Goal: Task Accomplishment & Management: Manage account settings

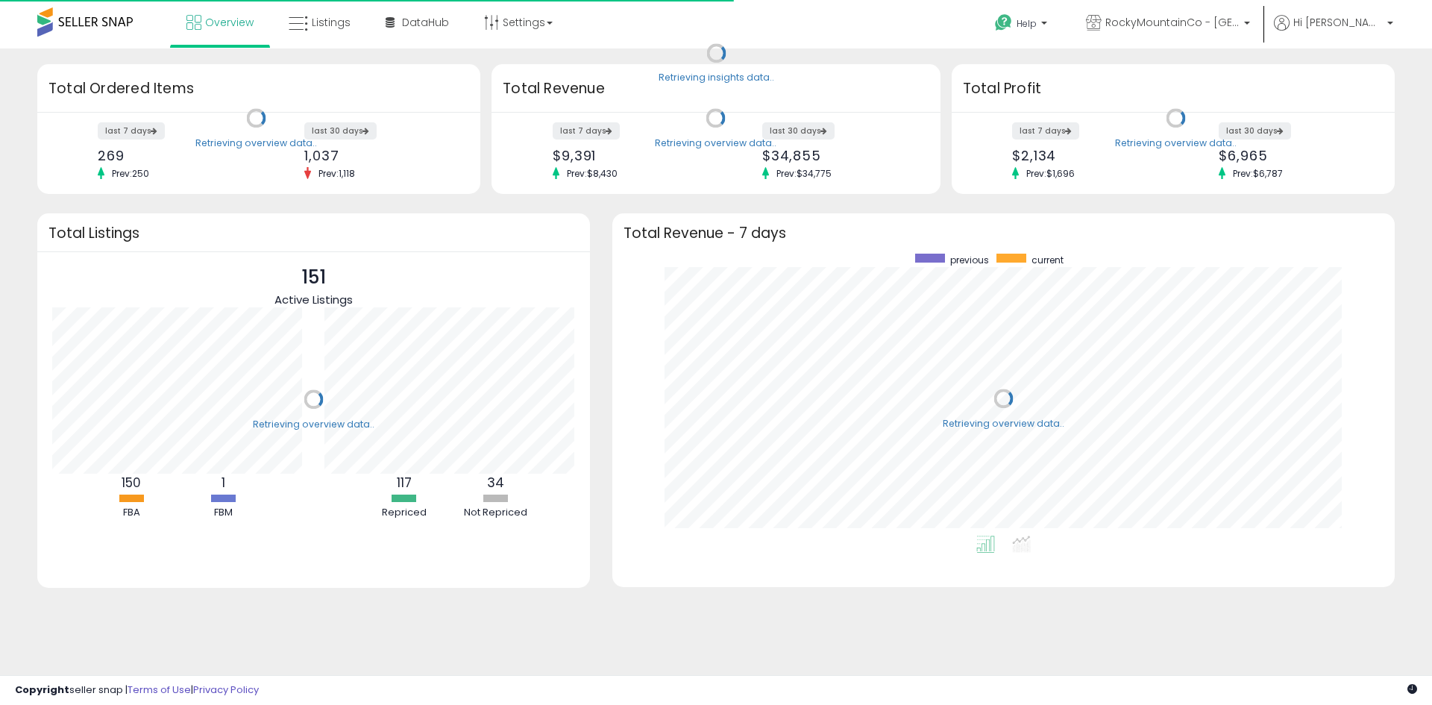
scroll to position [282, 752]
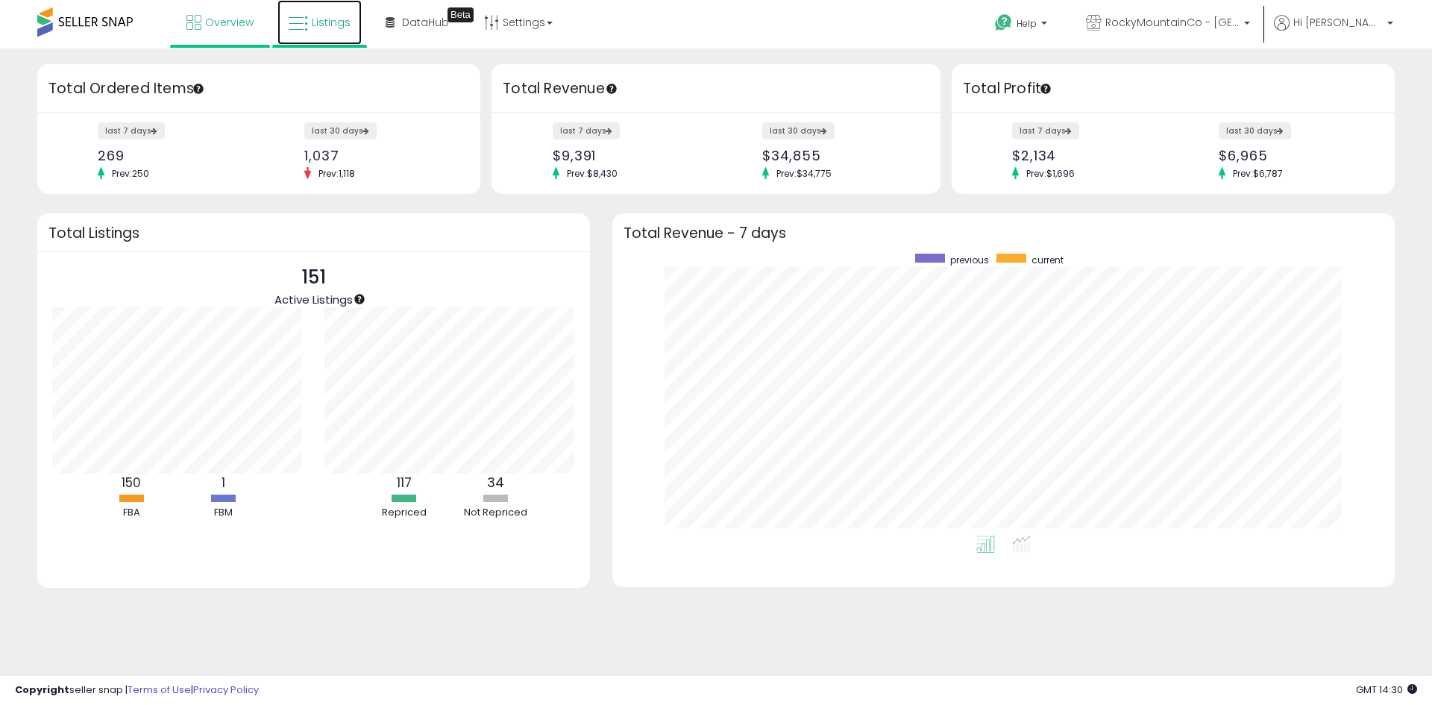
click at [330, 9] on link "Listings" at bounding box center [319, 22] width 84 height 45
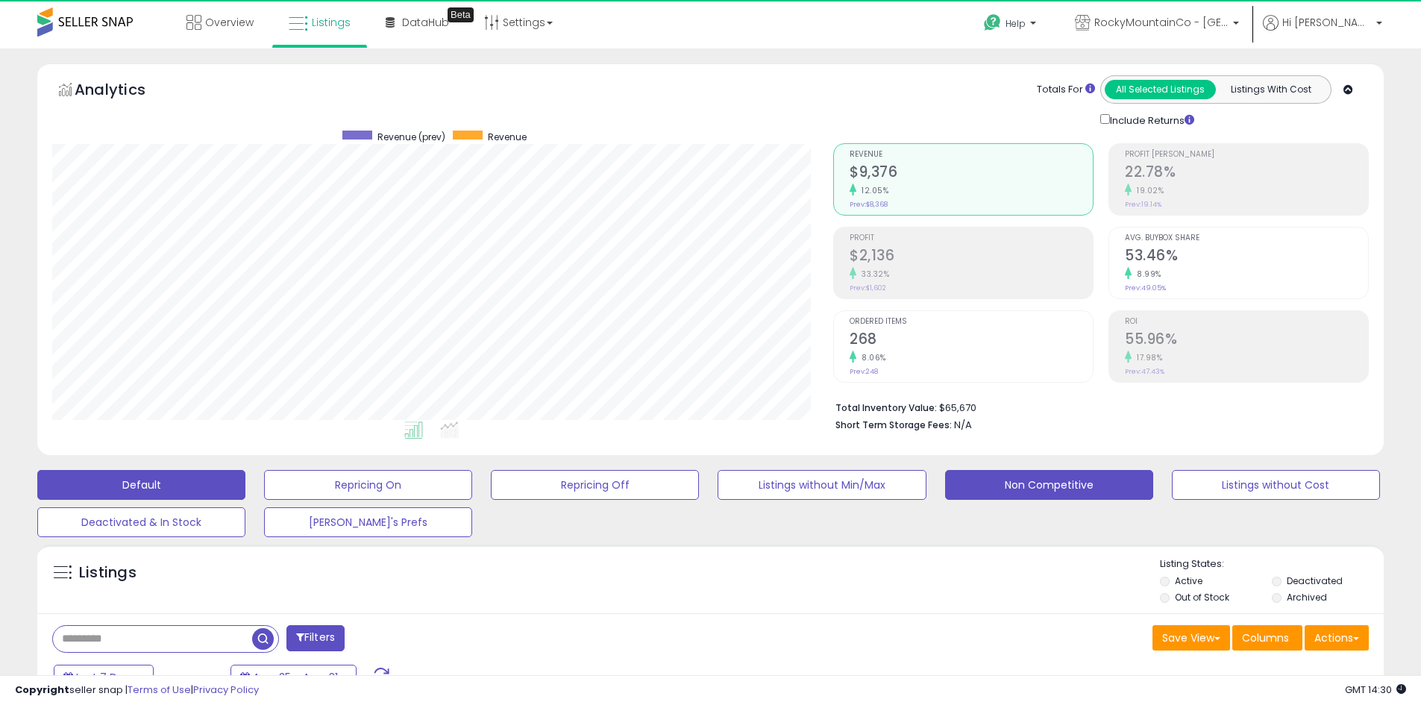
click at [1019, 479] on button "Non Competitive" at bounding box center [1049, 485] width 208 height 30
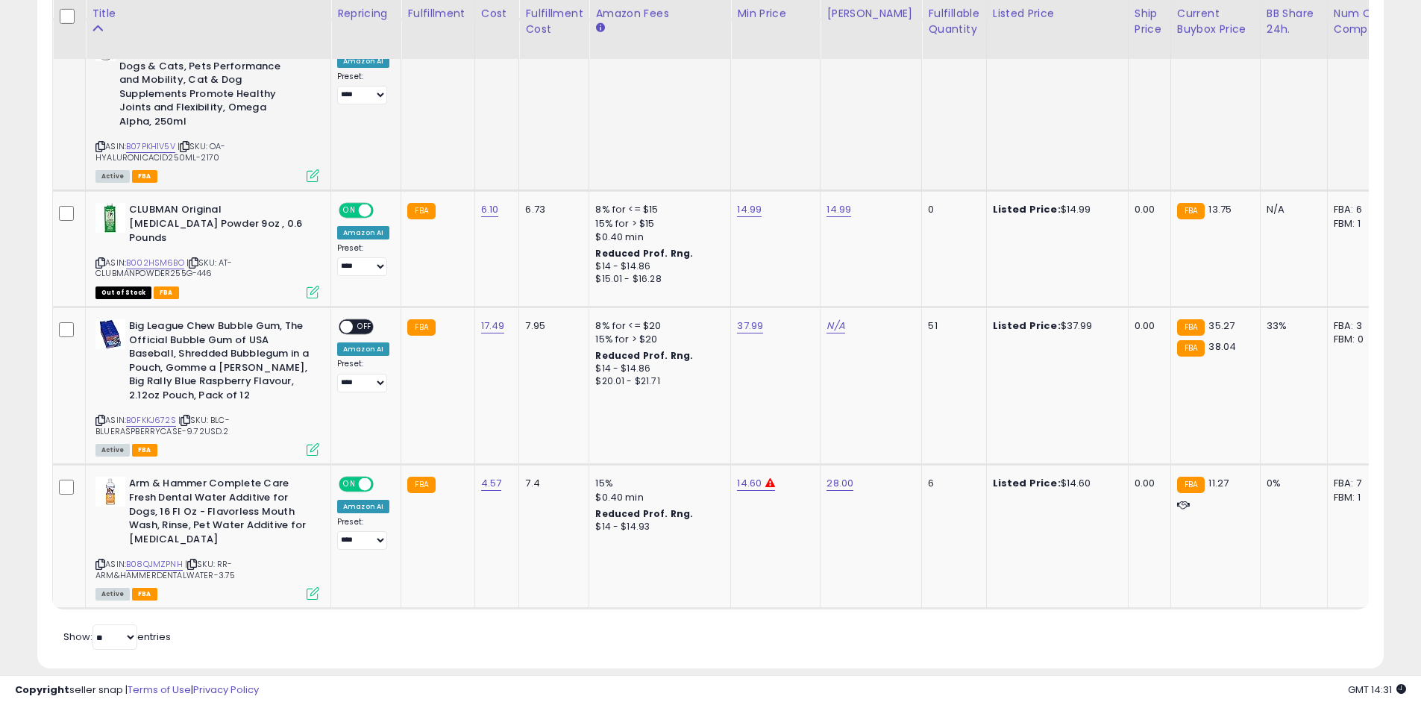
scroll to position [1512, 0]
click at [160, 414] on link "B0FKKJ672S" at bounding box center [151, 420] width 50 height 13
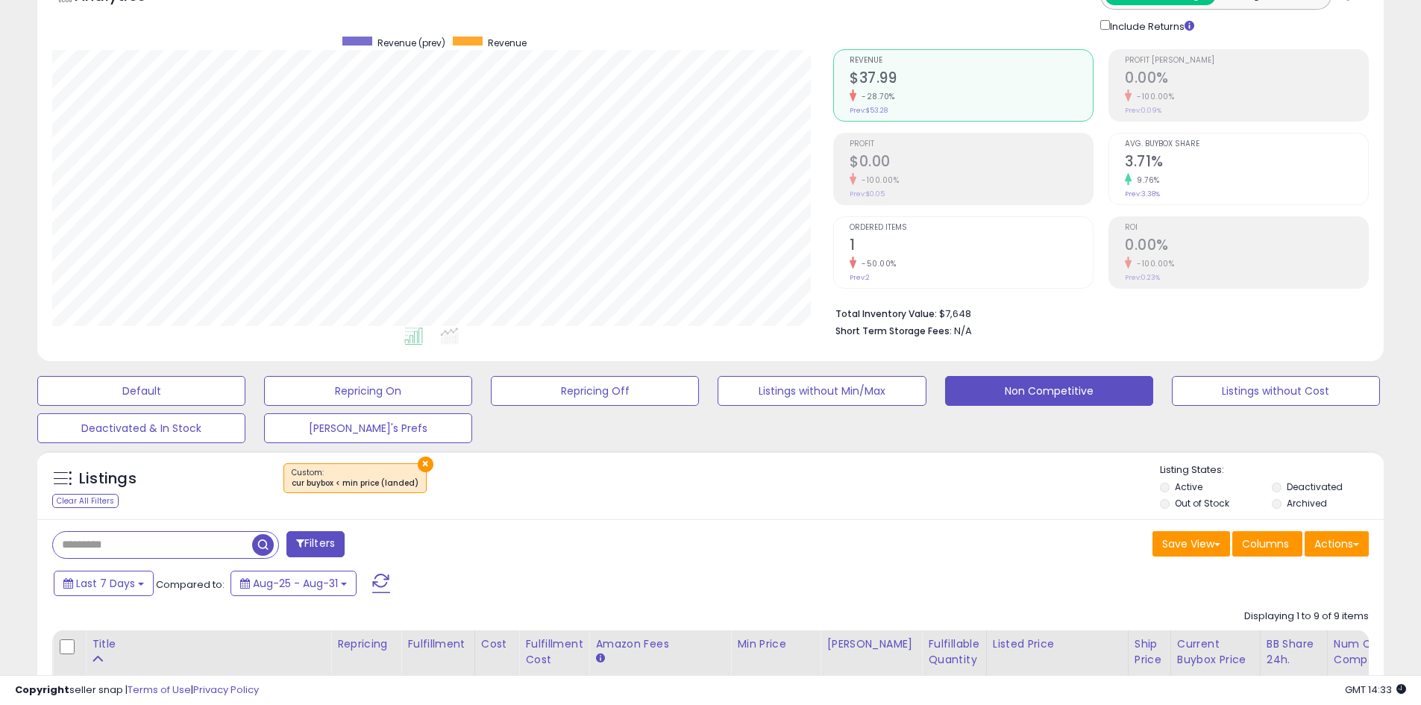
scroll to position [0, 0]
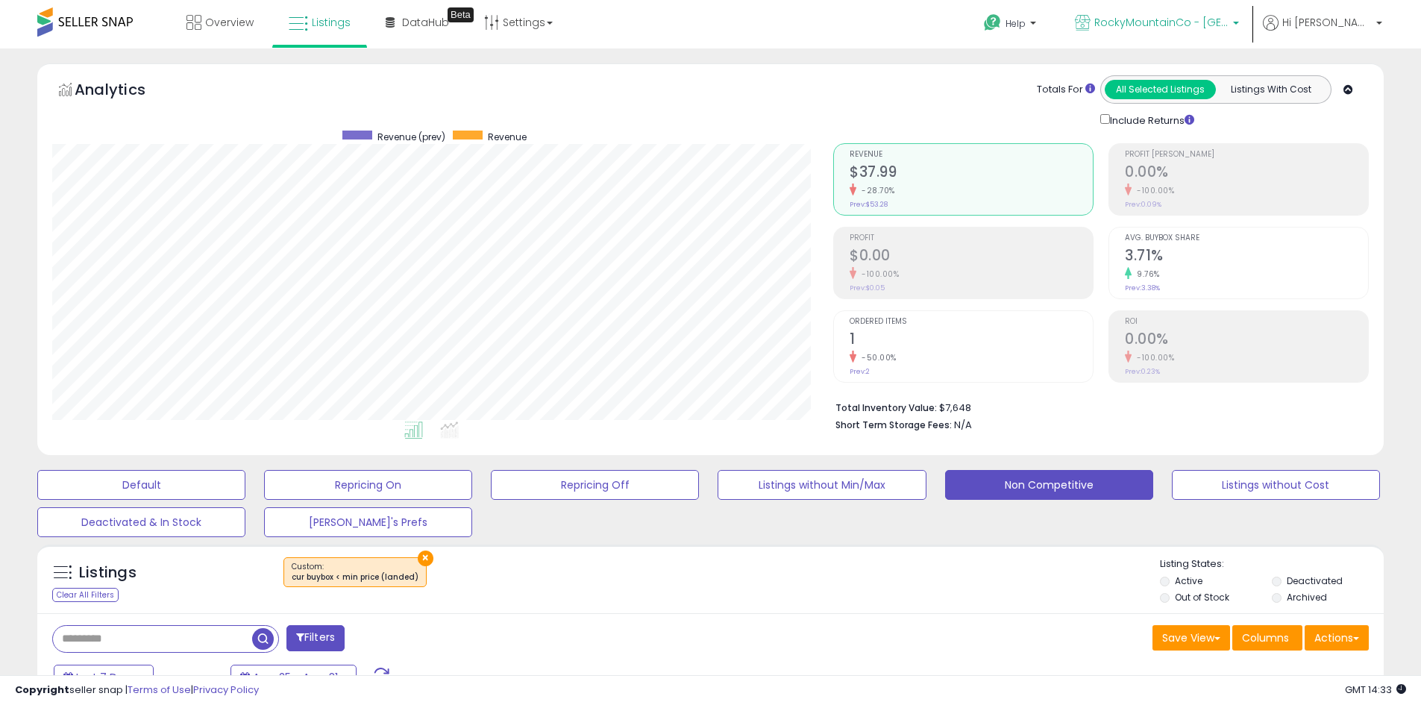
click at [1228, 19] on span "RockyMountainCo - [GEOGRAPHIC_DATA]" at bounding box center [1161, 22] width 134 height 15
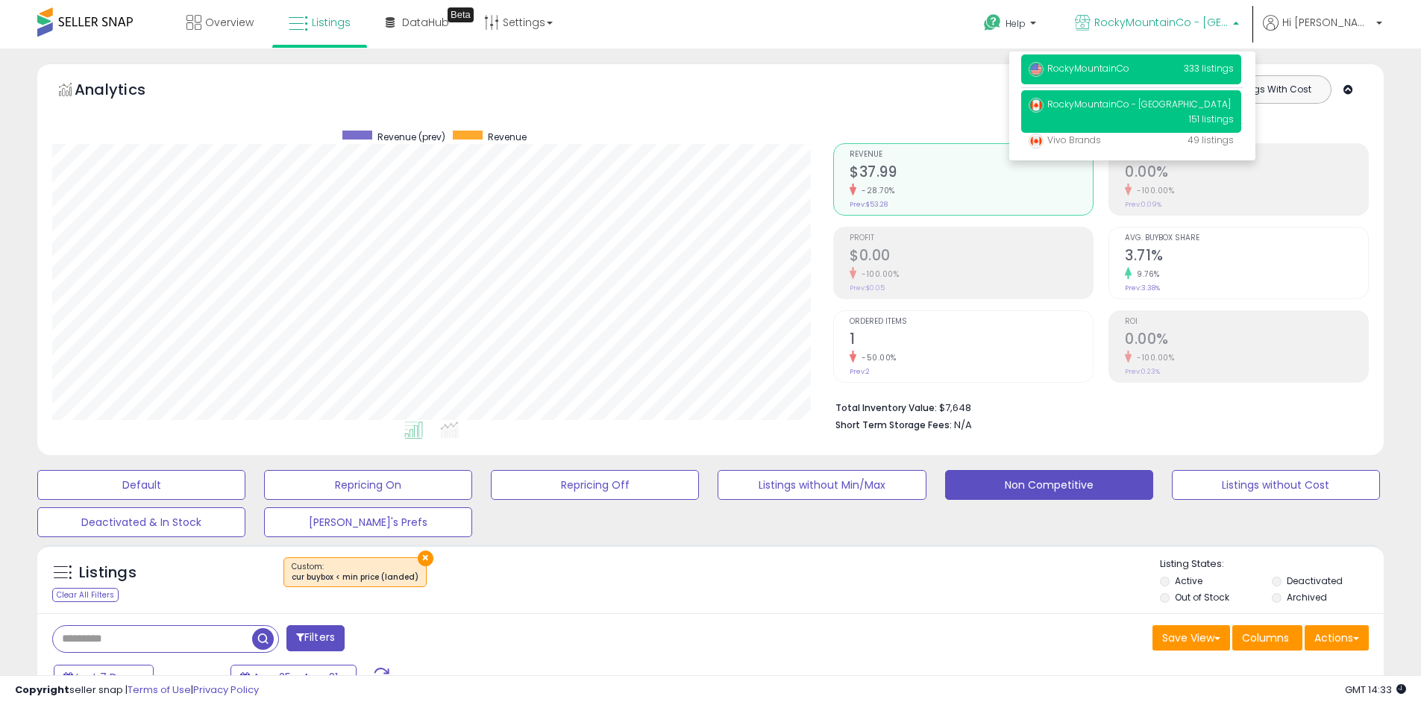
click at [1224, 61] on p "RockyMountainCo 333 listings" at bounding box center [1131, 69] width 220 height 30
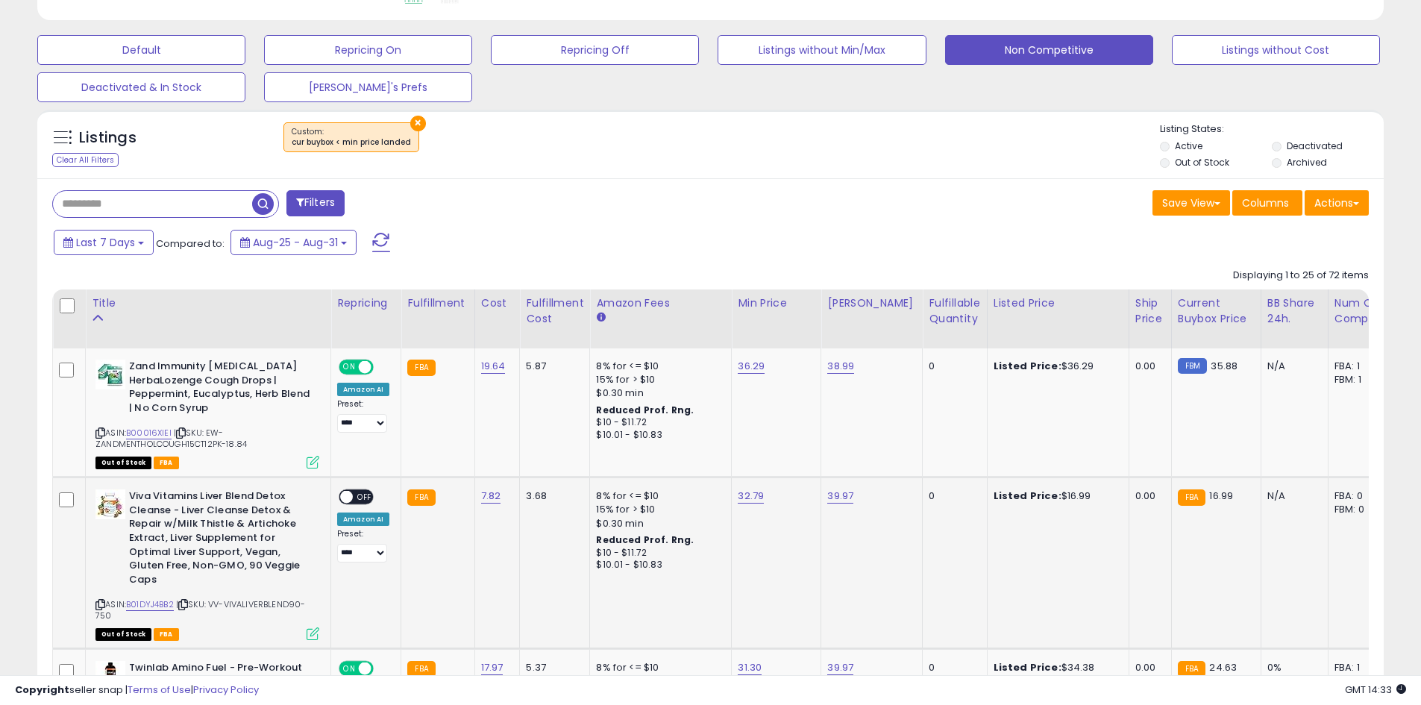
scroll to position [447, 0]
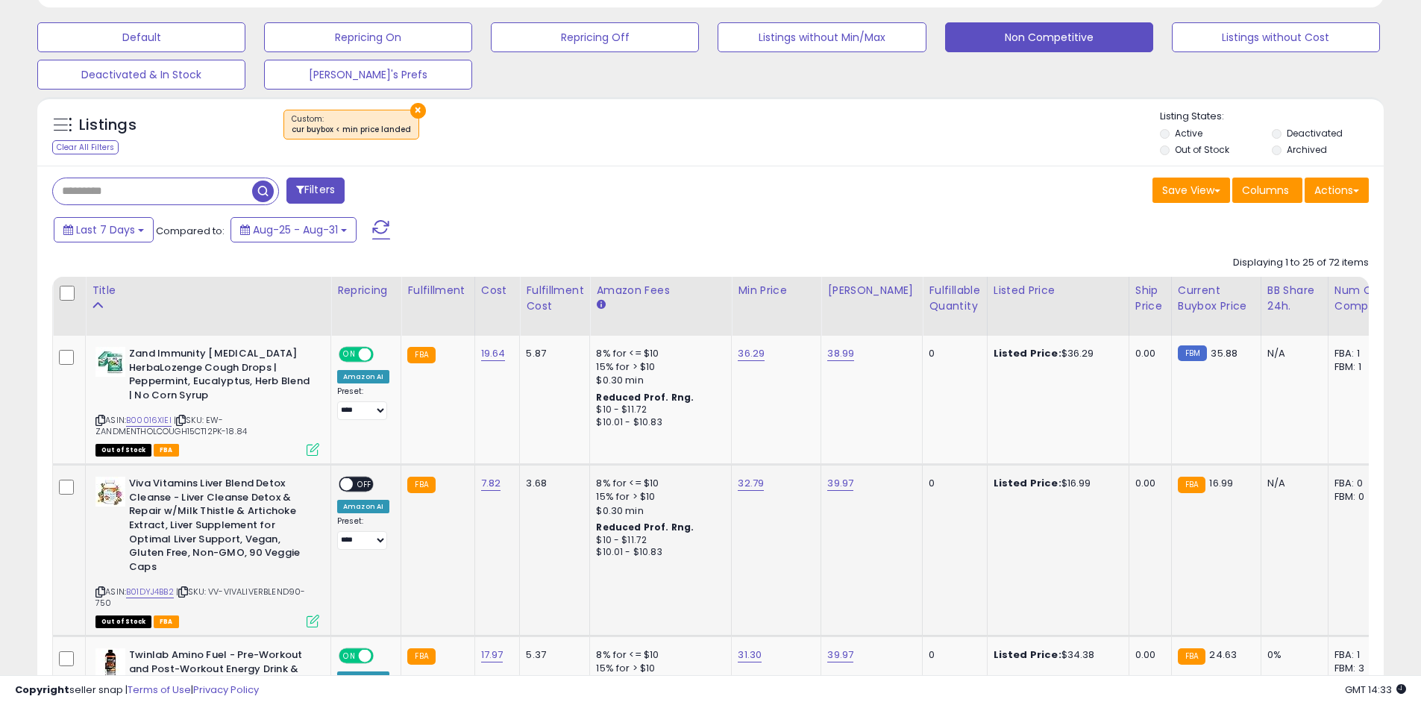
click at [151, 585] on div "ASIN: B01DYJ4BB2 | SKU: VV-VIVALIVERBLEND90-750 Out of Stock FBA" at bounding box center [207, 551] width 224 height 149
click at [147, 589] on link "B01DYJ4BB2" at bounding box center [150, 591] width 48 height 13
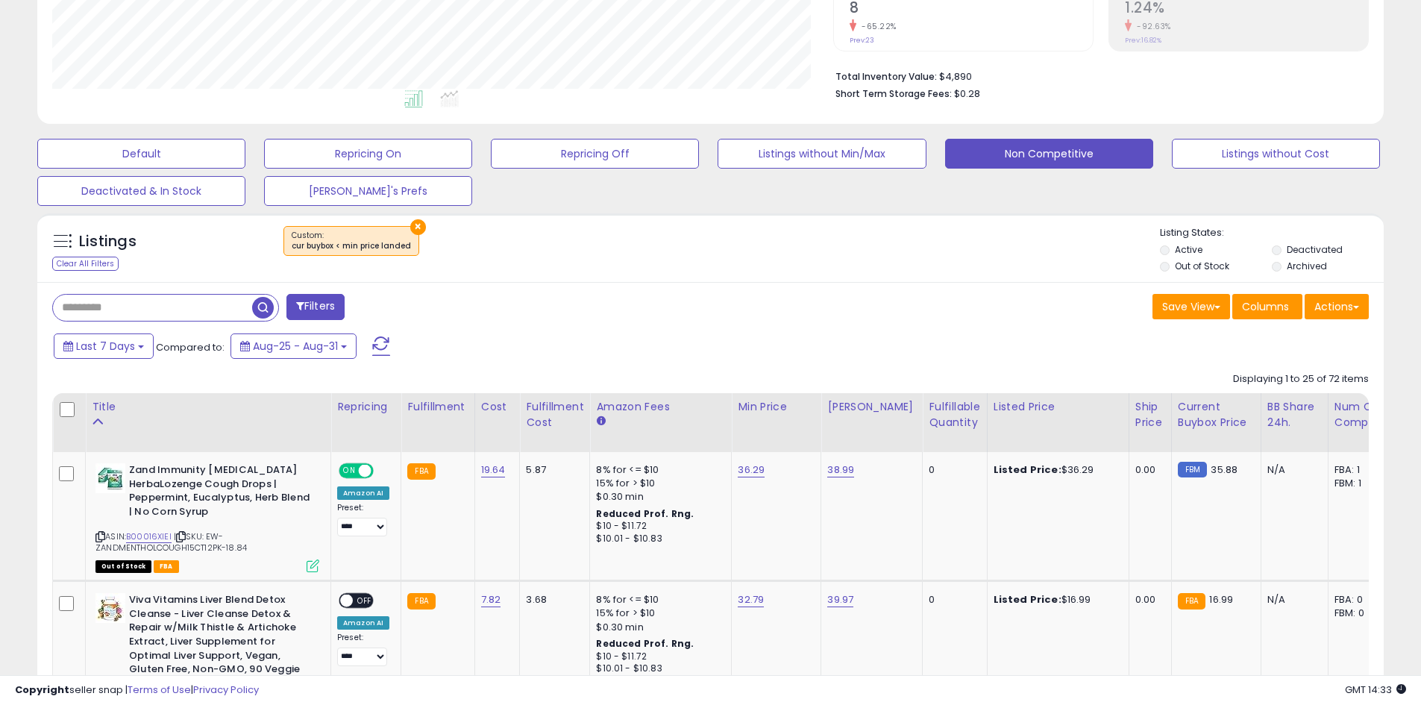
scroll to position [298, 0]
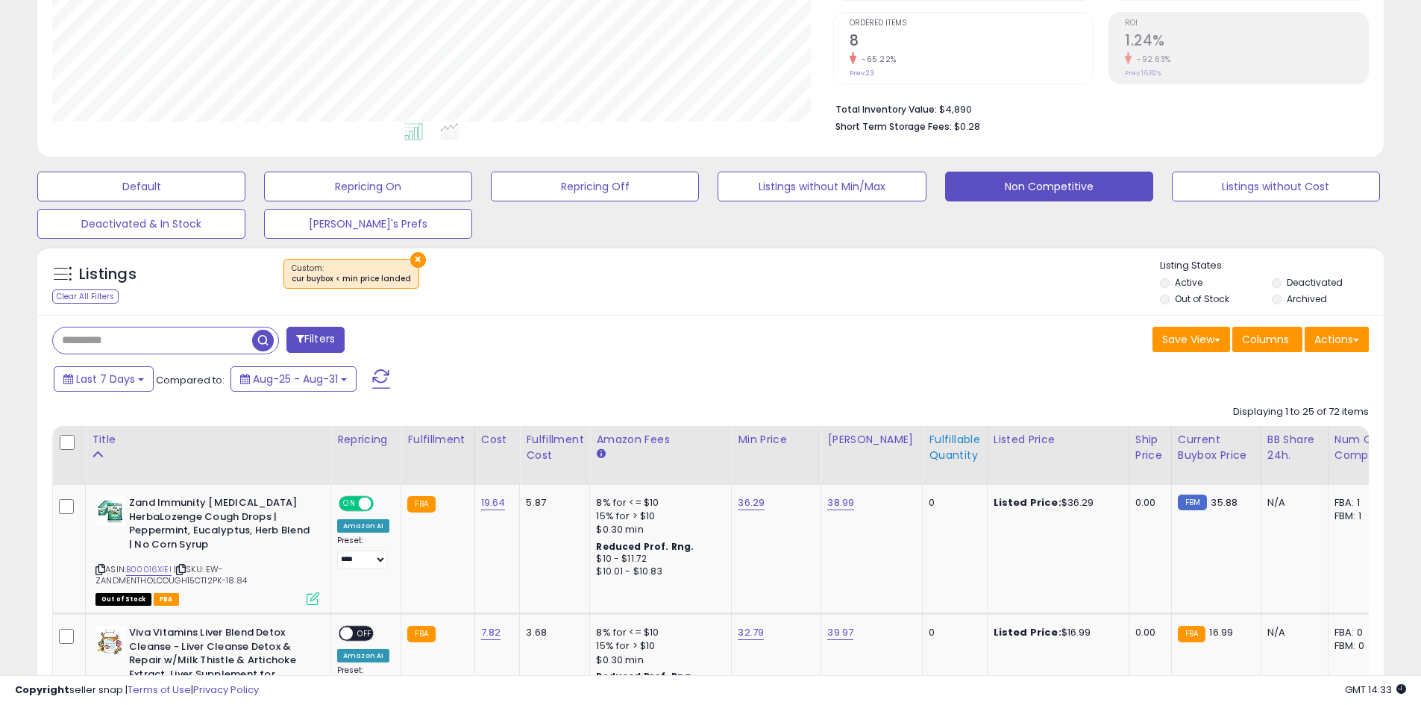
click at [961, 443] on div "Fulfillable Quantity" at bounding box center [953, 447] width 51 height 31
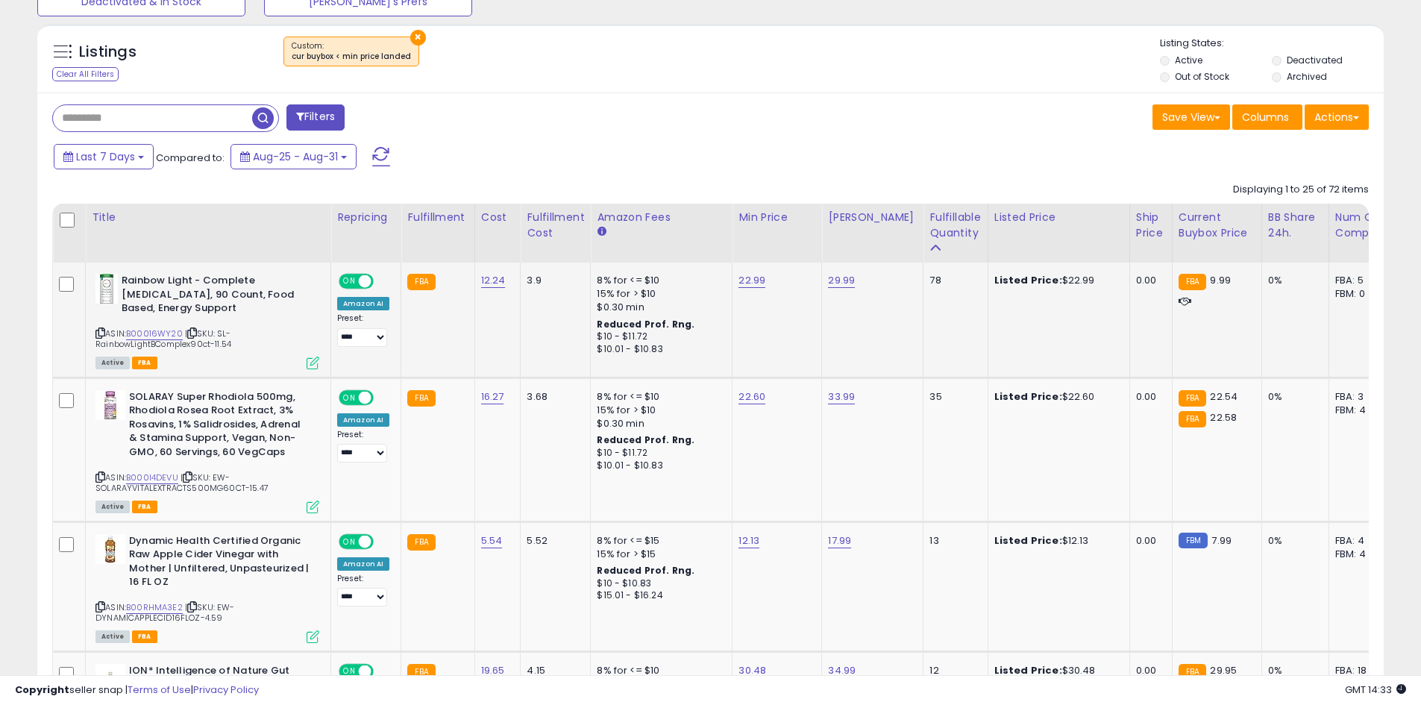
scroll to position [597, 0]
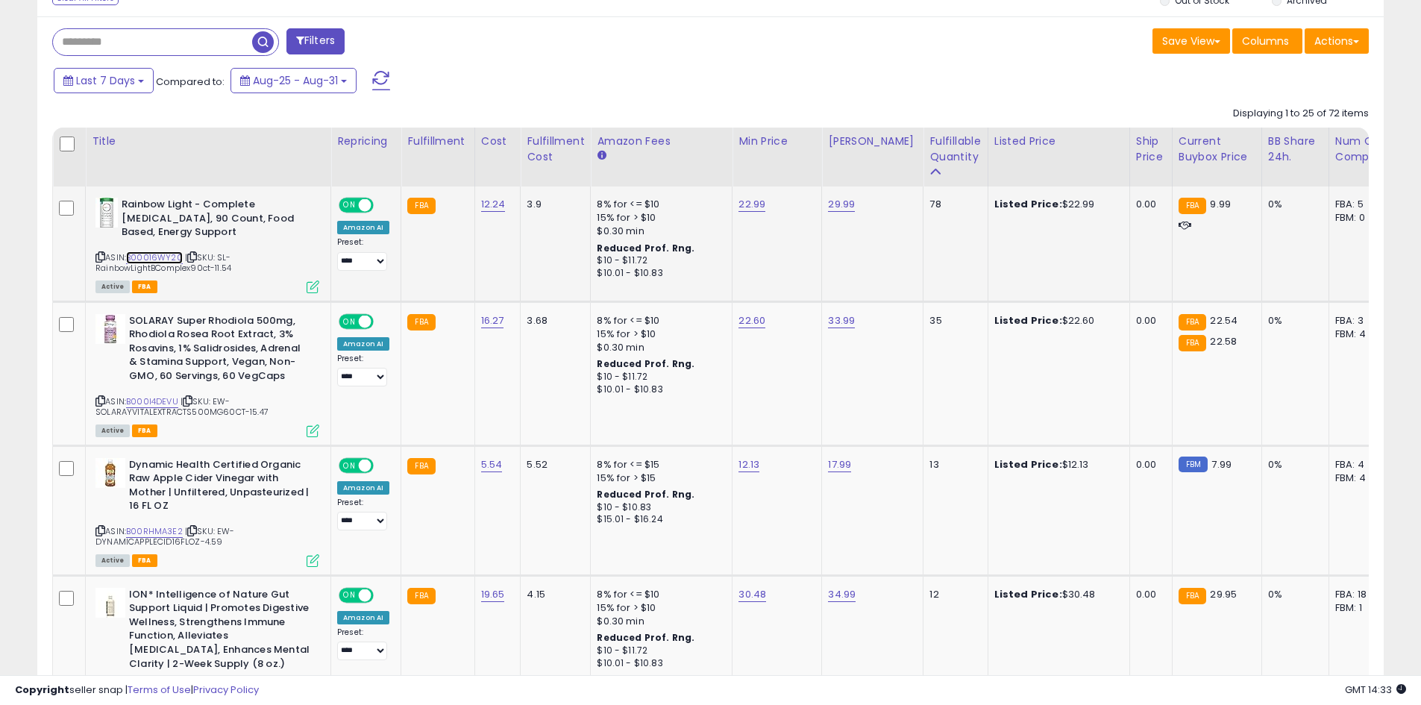
click at [140, 256] on link "B00016WY20" at bounding box center [154, 257] width 57 height 13
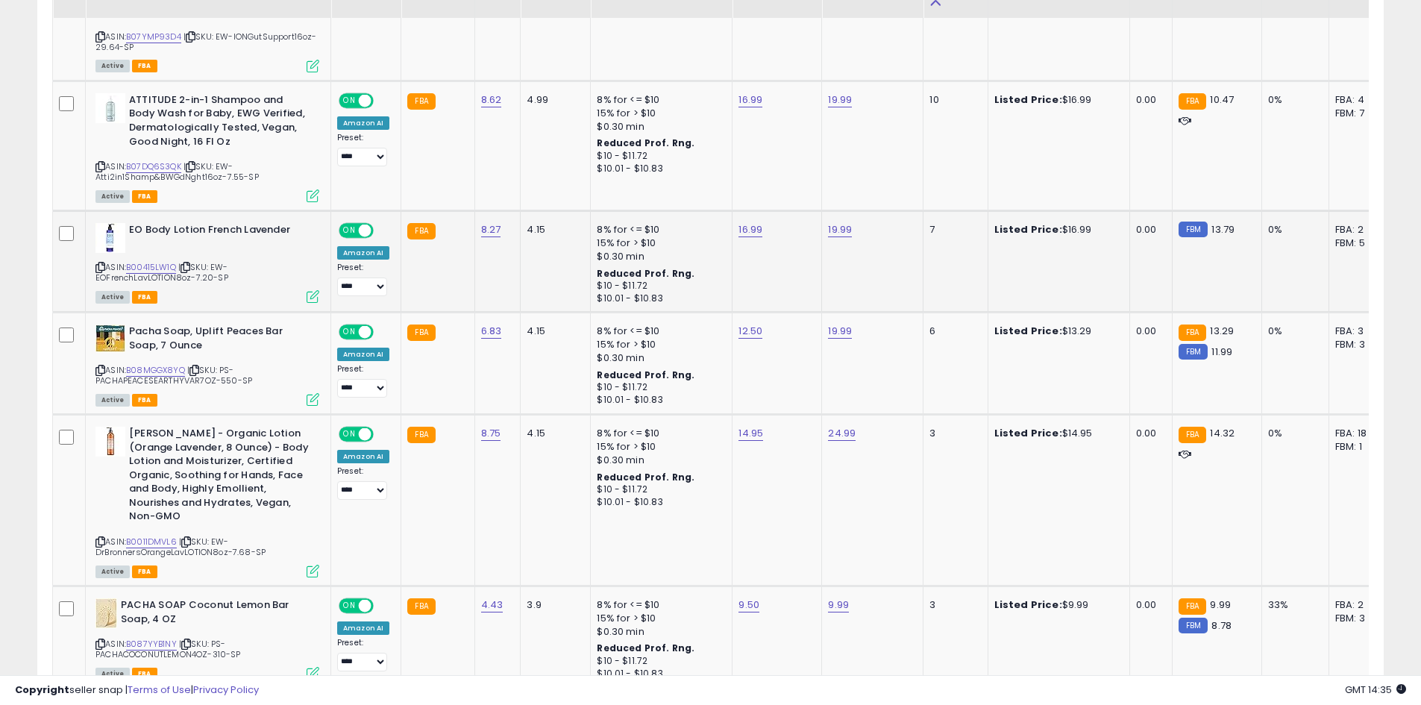
scroll to position [1566, 0]
